Goal: Task Accomplishment & Management: Use online tool/utility

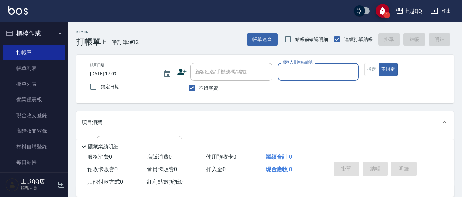
scroll to position [28, 0]
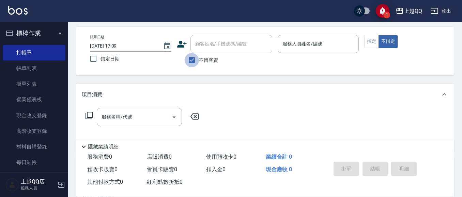
click at [193, 59] on input "不留客資" at bounding box center [192, 60] width 14 height 14
checkbox input "false"
click at [201, 45] on div "顧客姓名/手機號碼/編號 顧客姓名/手機號碼/編號" at bounding box center [231, 44] width 82 height 18
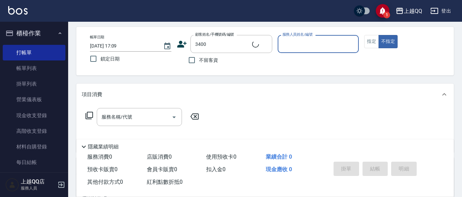
type input "[PERSON_NAME]/0913320728/3400"
type input "[PERSON_NAME]-8"
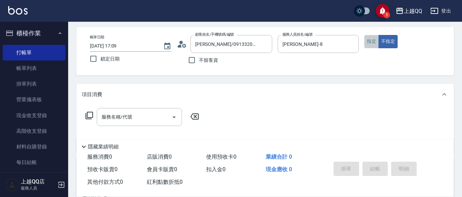
click at [370, 43] on button "指定" at bounding box center [371, 41] width 15 height 13
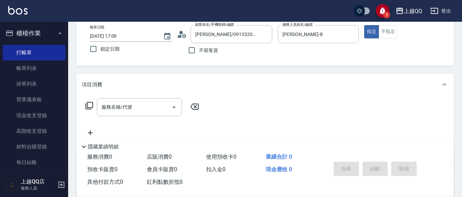
scroll to position [38, 0]
click at [91, 103] on icon at bounding box center [89, 105] width 8 height 8
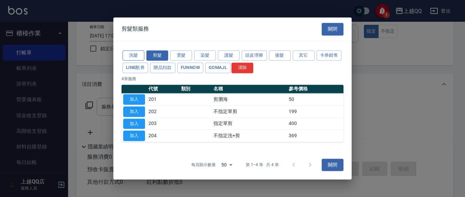
click at [129, 55] on button "洗髮" at bounding box center [134, 55] width 22 height 11
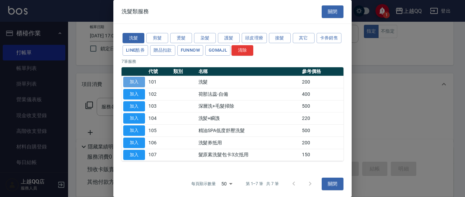
click at [131, 80] on button "加入" at bounding box center [134, 82] width 22 height 11
type input "洗髮(101)"
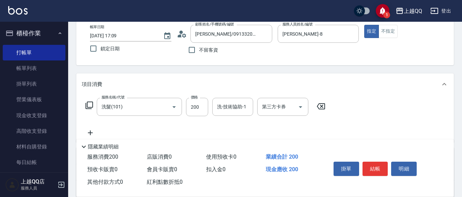
click at [88, 101] on div "服務名稱/代號 洗髮(101) 服務名稱/代號 價格 200 價格 洗-技術協助-1 洗-技術協助-1 第三方卡券 第三方卡券" at bounding box center [205, 107] width 247 height 18
click at [85, 106] on icon at bounding box center [89, 105] width 8 height 8
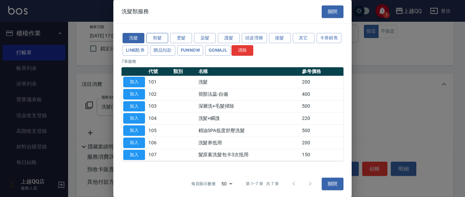
click at [157, 36] on button "剪髮" at bounding box center [157, 38] width 22 height 11
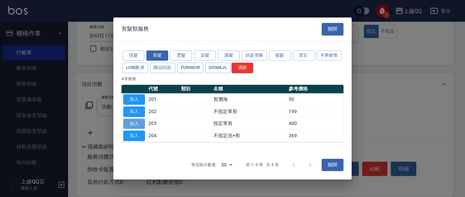
click at [140, 127] on button "加入" at bounding box center [134, 124] width 22 height 11
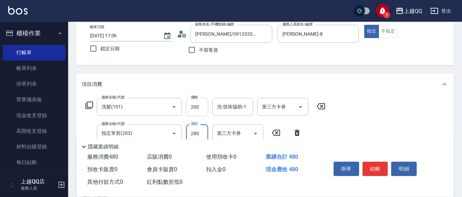
type input "280"
click at [200, 106] on input "200" at bounding box center [197, 107] width 22 height 18
type input "230"
click at [220, 108] on input "洗-技術協助-1" at bounding box center [232, 107] width 35 height 12
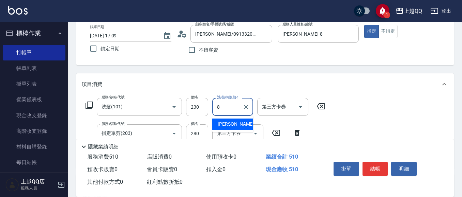
click at [226, 124] on span "[PERSON_NAME] -8" at bounding box center [238, 124] width 40 height 7
type input "[PERSON_NAME]-8"
click at [370, 166] on button "結帳" at bounding box center [375, 169] width 26 height 14
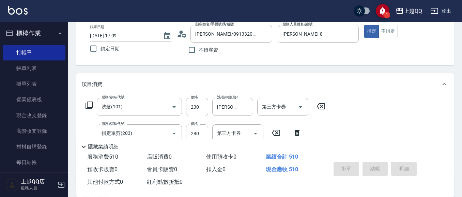
type input "[DATE] 18:03"
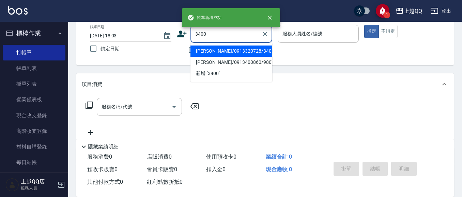
type input "[PERSON_NAME]/0913320728/3400"
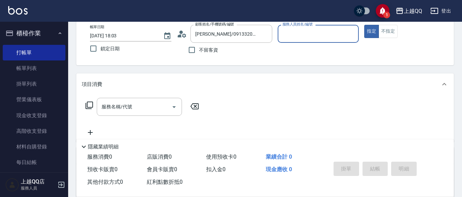
type input "[PERSON_NAME]-8"
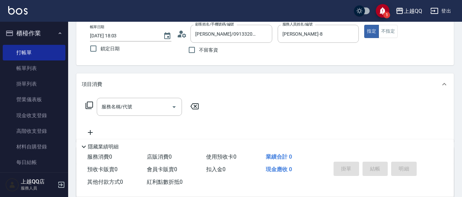
click at [90, 104] on icon at bounding box center [89, 105] width 8 height 8
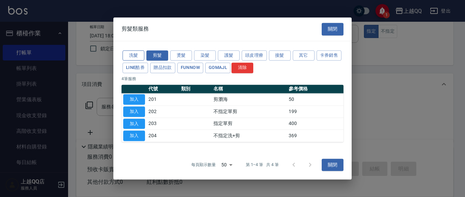
click at [138, 51] on button "洗髮" at bounding box center [134, 55] width 22 height 11
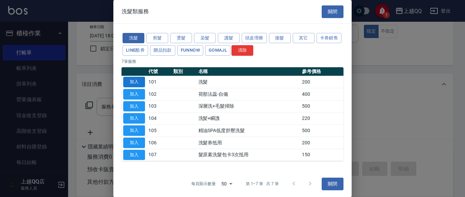
click at [137, 81] on button "加入" at bounding box center [134, 82] width 22 height 11
type input "洗髮(101)"
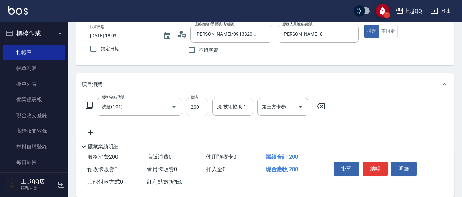
click at [90, 104] on icon at bounding box center [89, 105] width 8 height 8
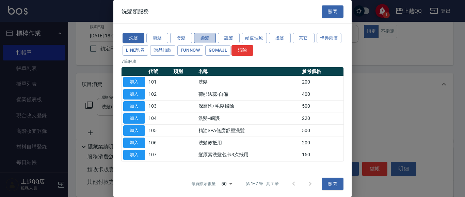
click at [201, 37] on button "染髮" at bounding box center [205, 38] width 22 height 11
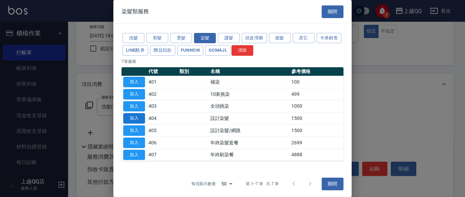
click at [142, 118] on button "加入" at bounding box center [134, 118] width 22 height 11
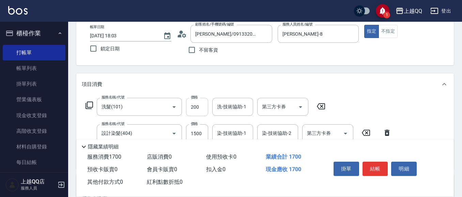
click at [200, 109] on input "200" at bounding box center [197, 107] width 22 height 18
type input "250"
click at [222, 106] on div "洗-技術協助-1 洗-技術協助-1" at bounding box center [232, 107] width 41 height 18
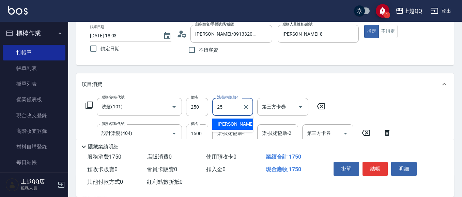
click at [230, 123] on span "[PERSON_NAME]-25" at bounding box center [239, 124] width 43 height 7
type input "[PERSON_NAME]-25"
click at [205, 134] on input "1500" at bounding box center [197, 134] width 22 height 18
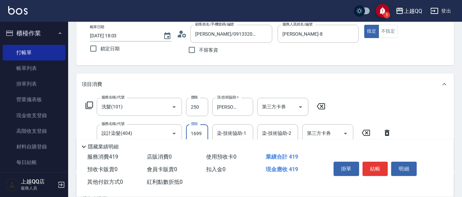
type input "1699"
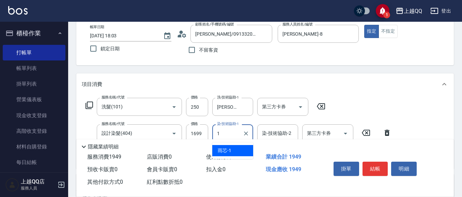
click at [234, 149] on div "雨芯 -1" at bounding box center [232, 150] width 41 height 11
type input "雨芯-1"
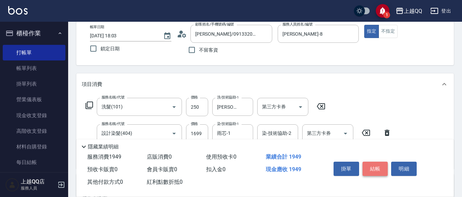
click at [373, 168] on button "結帳" at bounding box center [375, 169] width 26 height 14
